Goal: Task Accomplishment & Management: Use online tool/utility

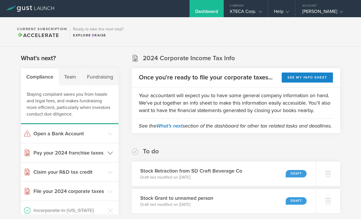
click at [71, 153] on h3 "Pay your 2024 franchise taxes" at bounding box center [69, 152] width 71 height 7
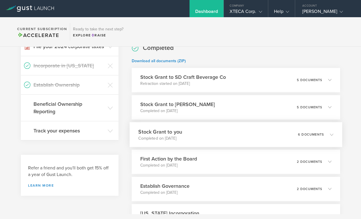
scroll to position [264, 0]
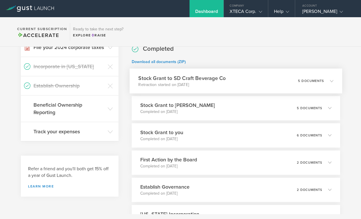
click at [217, 82] on h3 "Stock Grant to SD Craft Beverage Co" at bounding box center [181, 78] width 87 height 8
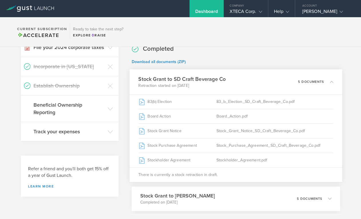
click at [232, 65] on p "Download all documents (ZIP)" at bounding box center [236, 62] width 209 height 6
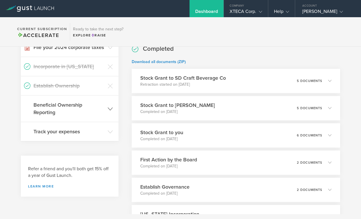
click at [63, 116] on h3 "Beneficial Ownership Reporting" at bounding box center [69, 108] width 71 height 15
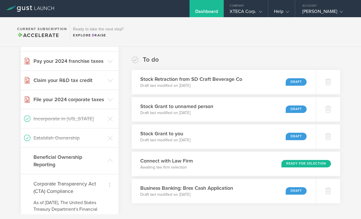
scroll to position [90, 0]
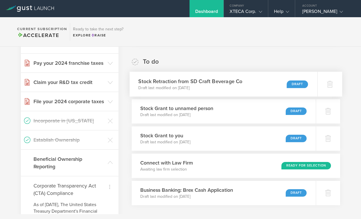
click at [290, 88] on div "Draft" at bounding box center [297, 84] width 21 height 8
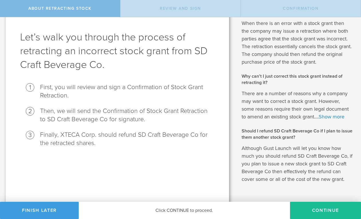
scroll to position [36, 0]
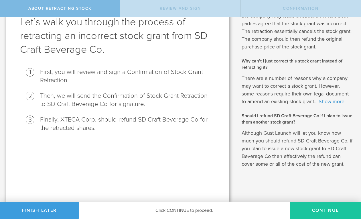
click at [318, 212] on button "Continue" at bounding box center [325, 210] width 71 height 17
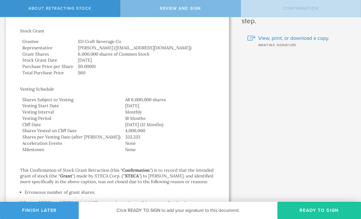
scroll to position [0, 0]
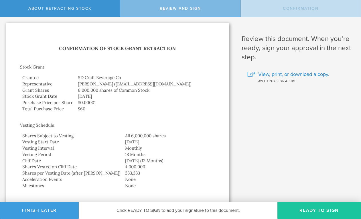
click at [305, 209] on button "Ready to Sign" at bounding box center [320, 210] width 84 height 17
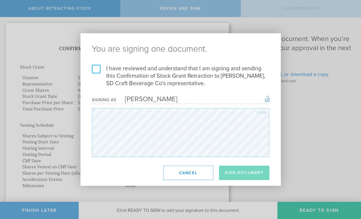
click at [95, 70] on label "I have reviewed and understand that I am signing and sending this Confirmation …" at bounding box center [181, 76] width 178 height 22
click at [0, 0] on input "I have reviewed and understand that I am signing and sending this Confirmation …" at bounding box center [0, 0] width 0 height 0
click at [234, 170] on button "Sign Document" at bounding box center [244, 173] width 50 height 14
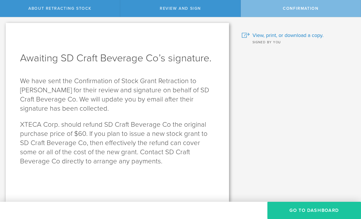
click at [306, 211] on button "Go to Dashboard" at bounding box center [315, 210] width 94 height 17
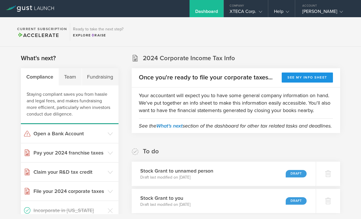
click at [301, 77] on button "See my info sheet" at bounding box center [307, 77] width 51 height 10
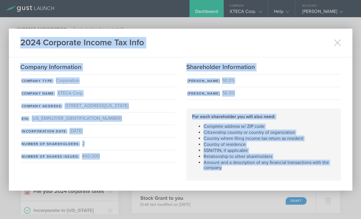
drag, startPoint x: 21, startPoint y: 40, endPoint x: 288, endPoint y: 178, distance: 300.9
click at [288, 178] on div "2024 Corporate Income Tax Info Company Information Company Type: Corporation Co…" at bounding box center [181, 110] width 344 height 162
copy div "2024 Corporate Income Tax Info Company Information Company Type: Corporation Co…"
